Goal: Task Accomplishment & Management: Use online tool/utility

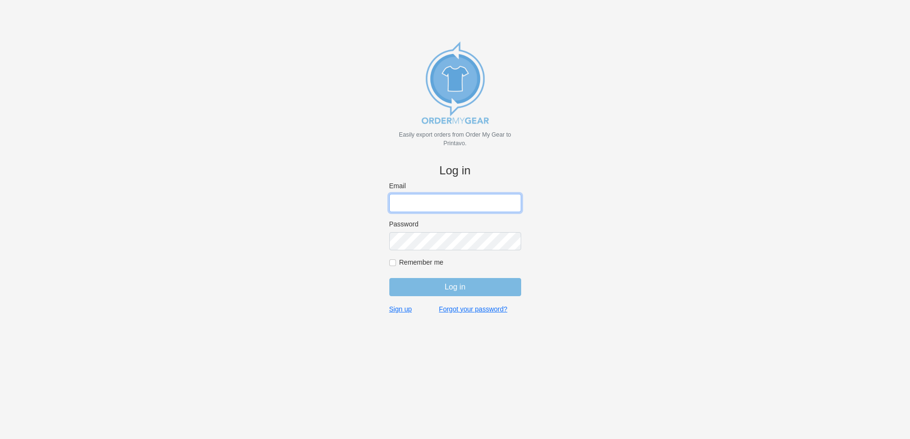
type input "john@medhatsfs.ca"
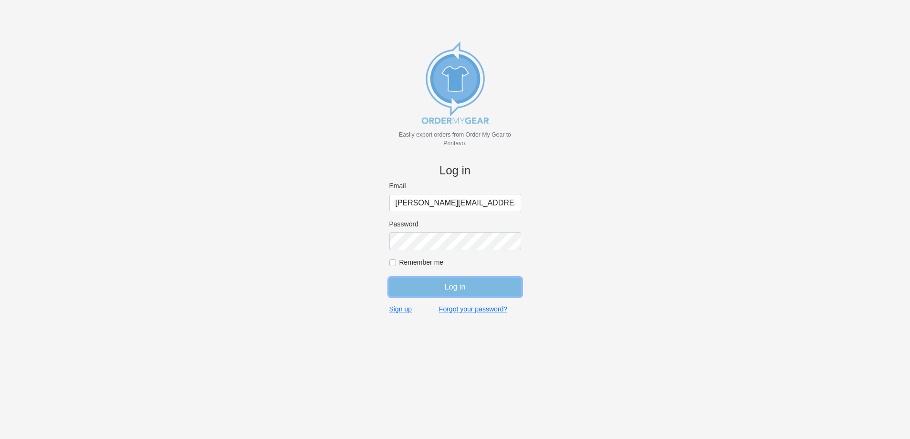
click at [457, 289] on input "Log in" at bounding box center [455, 287] width 132 height 18
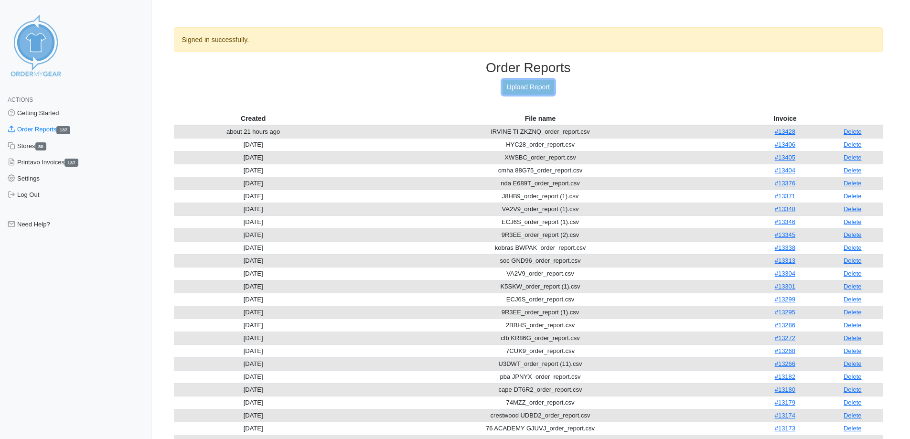
click at [507, 87] on link "Upload Report" at bounding box center [529, 87] width 52 height 15
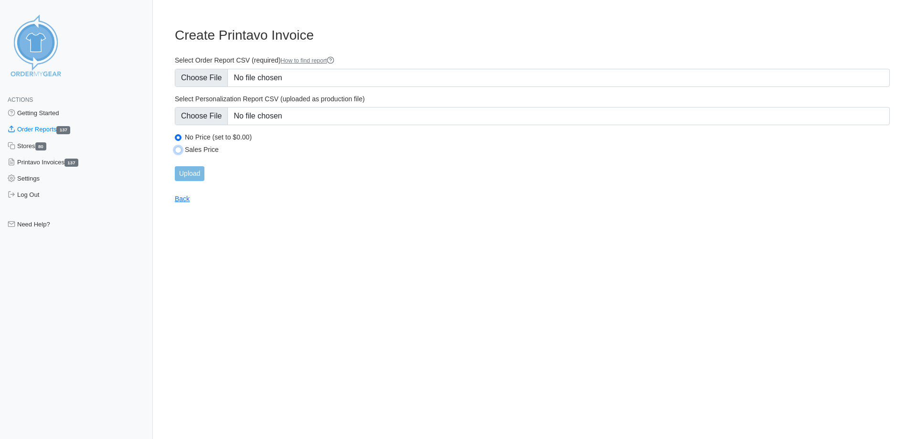
click at [178, 152] on input "Sales Price" at bounding box center [178, 150] width 7 height 7
radio input "true"
click at [216, 85] on input "Select Order Report CSV (required) How to find report" at bounding box center [532, 78] width 715 height 18
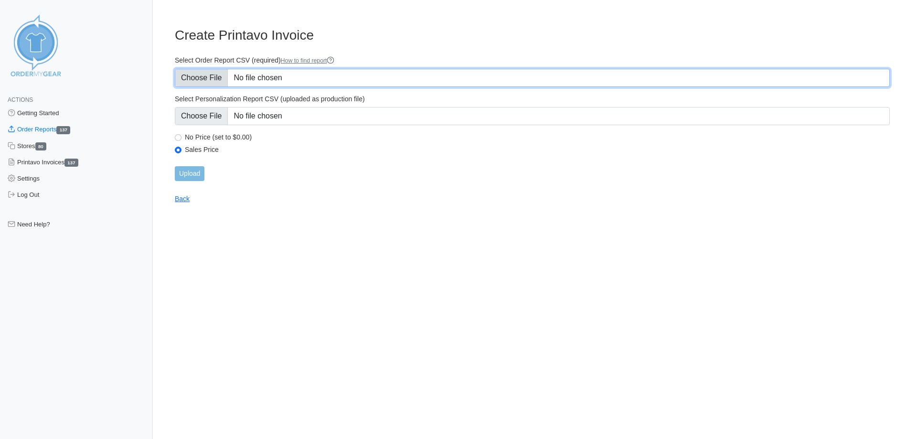
type input "C:\fakepath\NF2GM_order_report.csv"
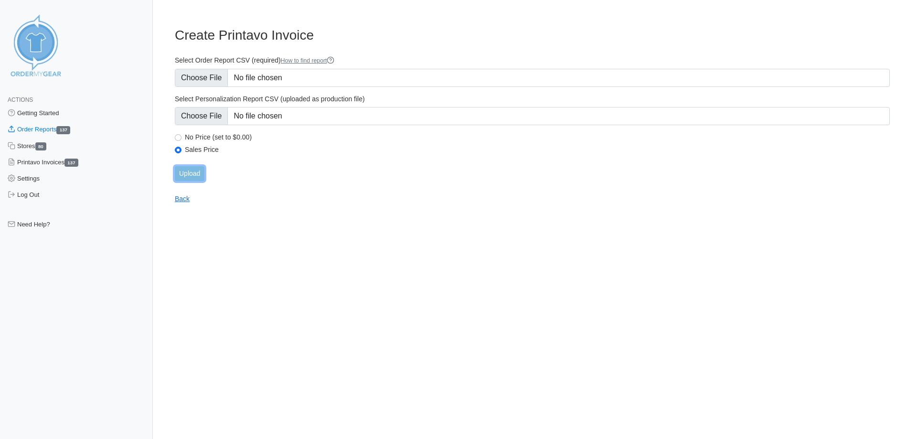
click at [185, 179] on input "Upload" at bounding box center [190, 173] width 30 height 15
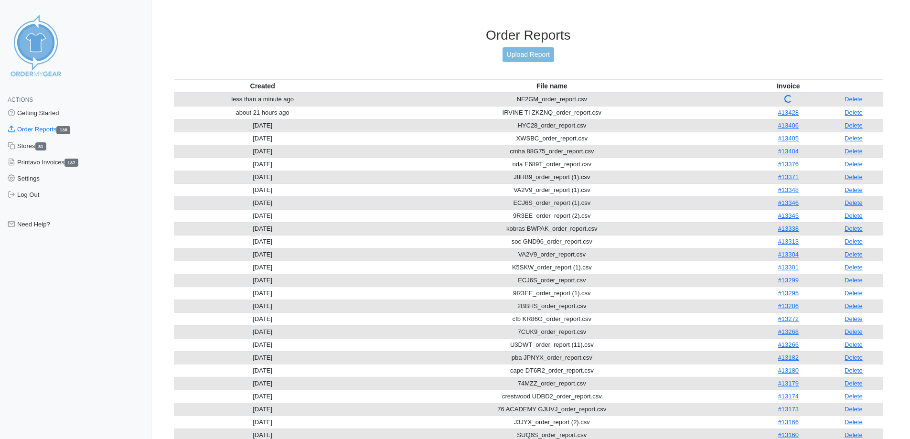
drag, startPoint x: 604, startPoint y: 59, endPoint x: 427, endPoint y: 65, distance: 176.4
click at [427, 65] on div "Order Reports Upload Report" at bounding box center [529, 53] width 710 height 52
click at [538, 56] on link "Upload Report" at bounding box center [529, 54] width 52 height 15
